Goal: Information Seeking & Learning: Find specific fact

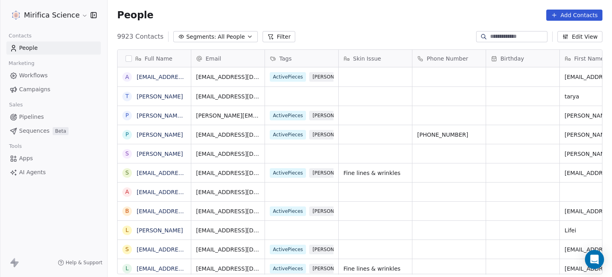
scroll to position [237, 498]
drag, startPoint x: 41, startPoint y: 82, endPoint x: 45, endPoint y: 94, distance: 11.7
click at [41, 83] on link "Campaigns" at bounding box center [53, 89] width 94 height 13
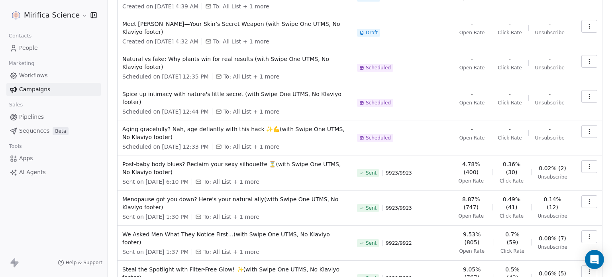
scroll to position [155, 0]
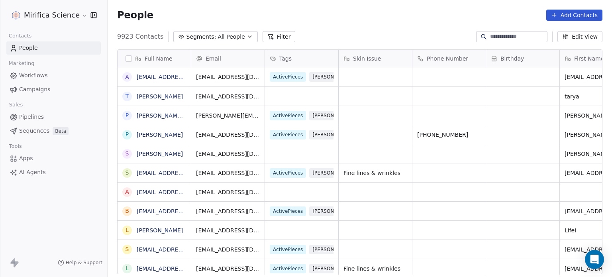
scroll to position [237, 498]
click at [46, 92] on span "Campaigns" at bounding box center [34, 89] width 31 height 8
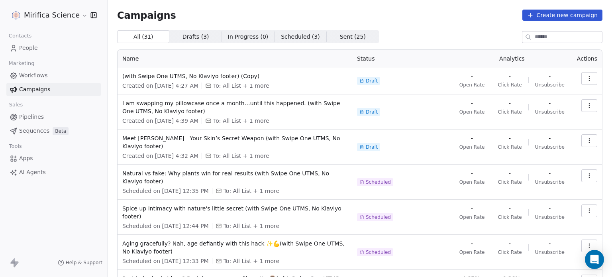
scroll to position [155, 0]
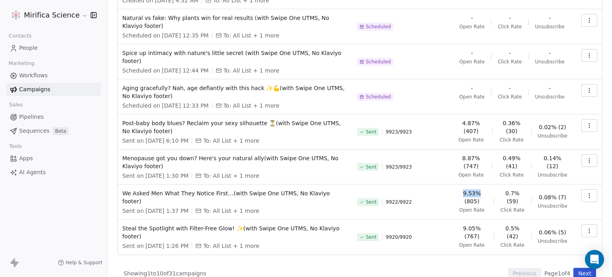
drag, startPoint x: 463, startPoint y: 183, endPoint x: 484, endPoint y: 187, distance: 21.4
click at [484, 189] on span "9.53% (805)" at bounding box center [472, 197] width 31 height 16
copy span "9.53%"
drag, startPoint x: 504, startPoint y: 181, endPoint x: 518, endPoint y: 185, distance: 14.8
click at [518, 189] on span "0.7% (59)" at bounding box center [512, 197] width 24 height 16
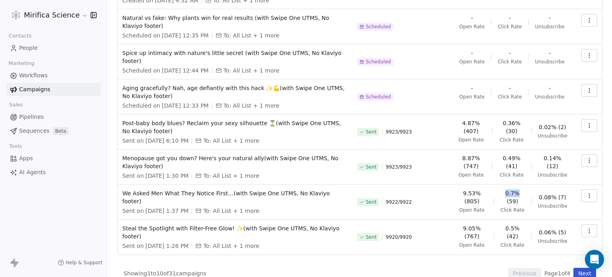
copy span "0.7%"
drag, startPoint x: 463, startPoint y: 147, endPoint x: 480, endPoint y: 150, distance: 17.0
click at [480, 154] on span "8.87% (747)" at bounding box center [471, 162] width 29 height 16
copy span "8.87%"
drag, startPoint x: 500, startPoint y: 146, endPoint x: 519, endPoint y: 151, distance: 19.3
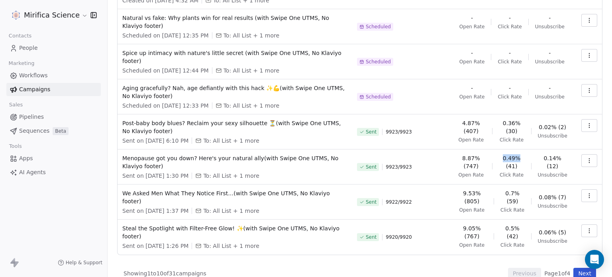
click at [519, 154] on span "0.49% (41)" at bounding box center [511, 162] width 26 height 16
copy span "0.49%"
drag, startPoint x: 464, startPoint y: 113, endPoint x: 481, endPoint y: 116, distance: 17.8
click at [481, 119] on span "4.87% (407)" at bounding box center [471, 127] width 29 height 16
copy span "4.87%"
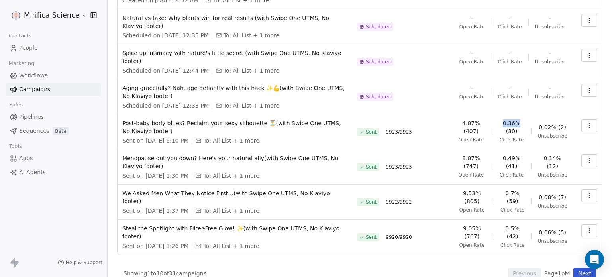
drag, startPoint x: 501, startPoint y: 113, endPoint x: 518, endPoint y: 117, distance: 17.9
click at [518, 119] on span "0.36% (30)" at bounding box center [511, 127] width 26 height 16
copy span "0.36%"
drag, startPoint x: 464, startPoint y: 218, endPoint x: 481, endPoint y: 218, distance: 17.1
click at [481, 224] on span "9.05% (767)" at bounding box center [472, 232] width 31 height 16
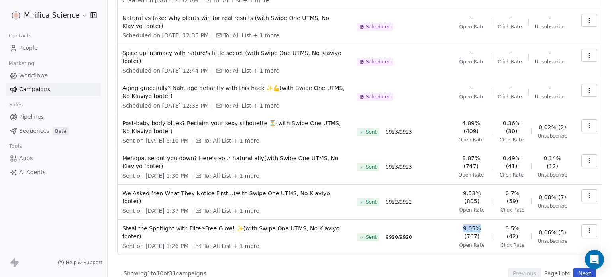
copy span "9.05%"
drag, startPoint x: 505, startPoint y: 217, endPoint x: 519, endPoint y: 219, distance: 14.5
click at [519, 224] on span "0.5% (42)" at bounding box center [512, 232] width 24 height 16
copy span "0.5%"
drag, startPoint x: 463, startPoint y: 114, endPoint x: 480, endPoint y: 117, distance: 16.5
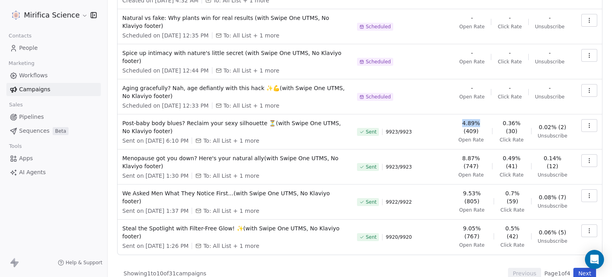
click at [480, 119] on span "4.89% (409)" at bounding box center [471, 127] width 29 height 16
copy span "4.89%"
